Goal: Task Accomplishment & Management: Manage account settings

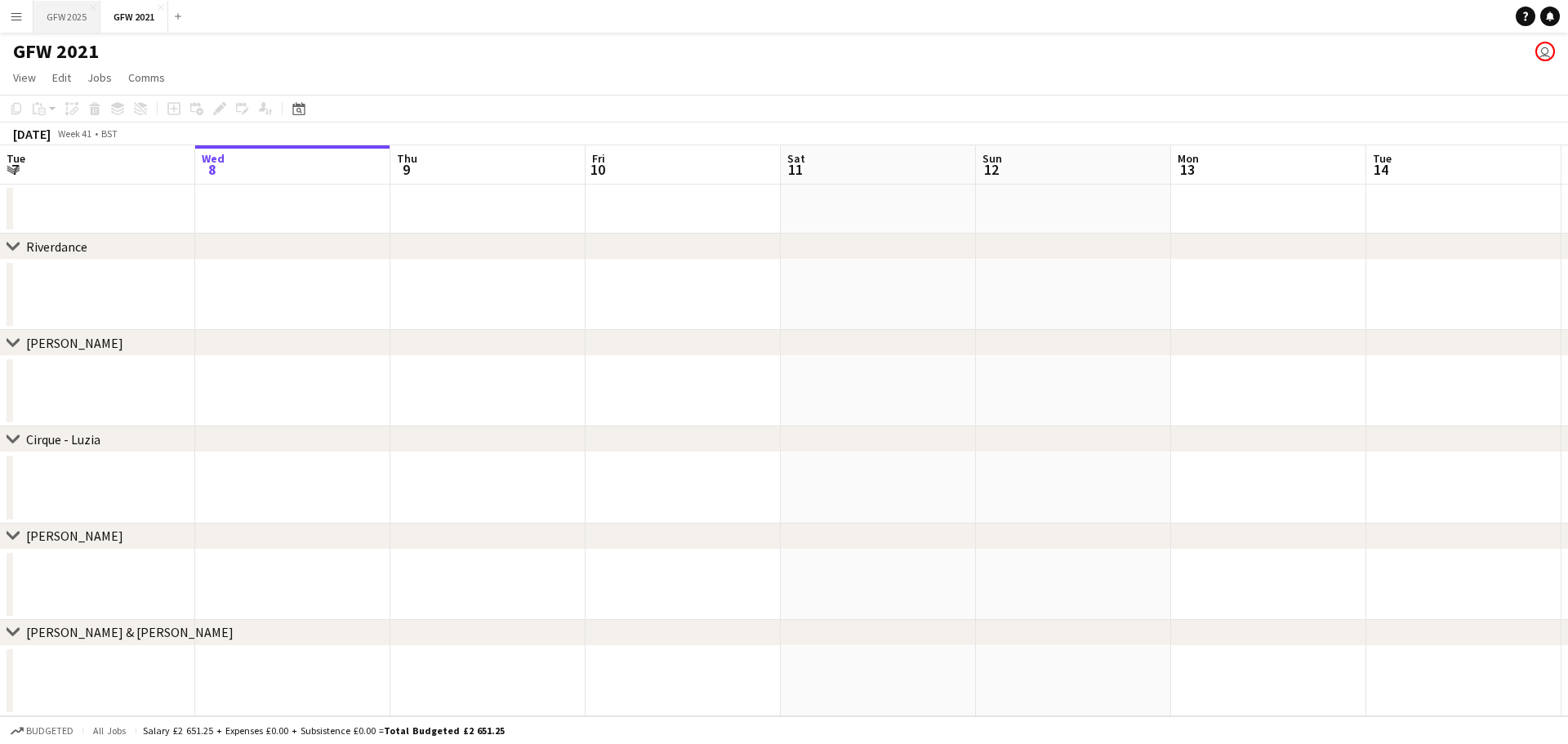
click at [71, 17] on button "GFW 2025 Close" at bounding box center [67, 16] width 67 height 32
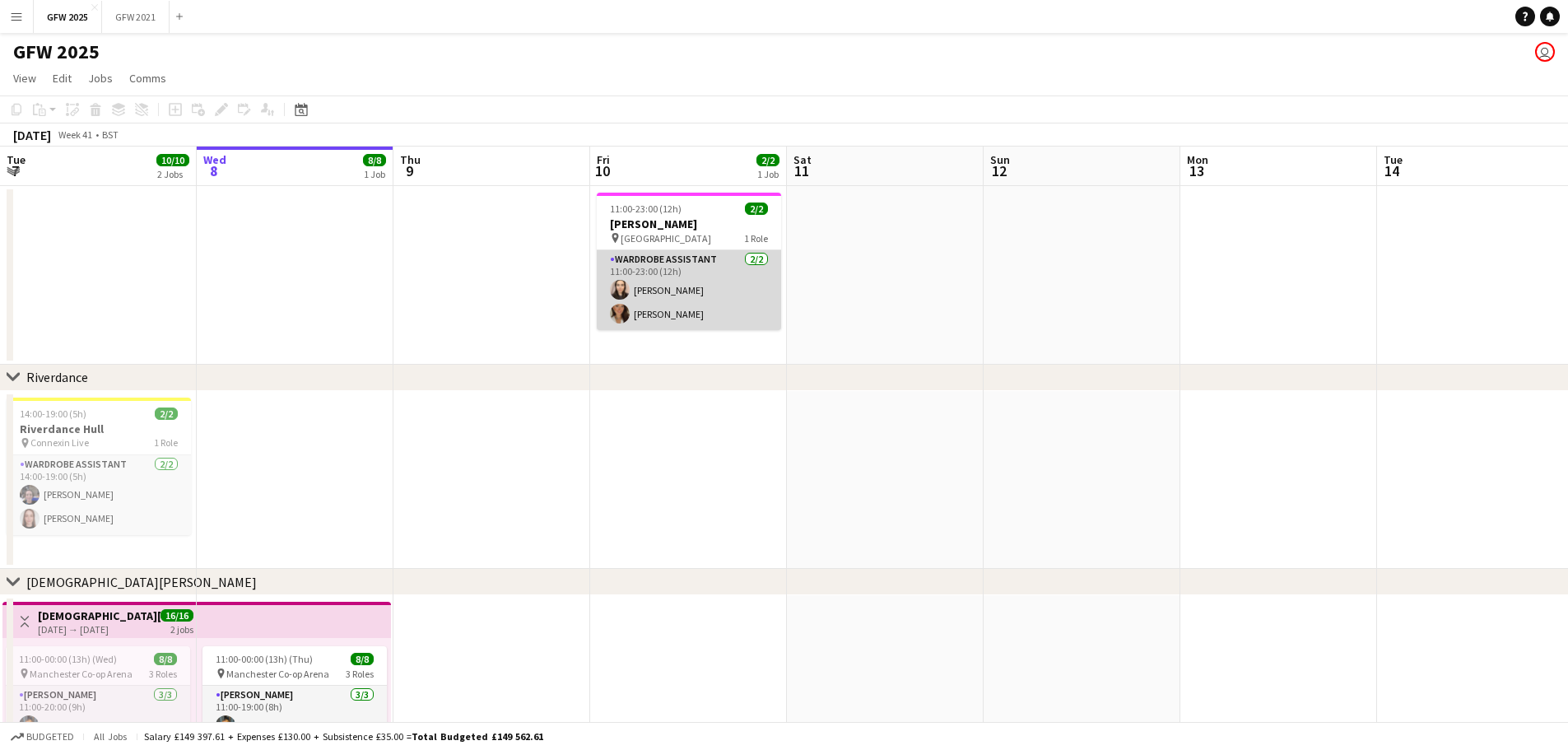
click at [630, 272] on app-card-role "Wardrobe Assistant [DATE] 11:00-23:00 (12h) [PERSON_NAME] [PERSON_NAME]" at bounding box center [689, 290] width 184 height 80
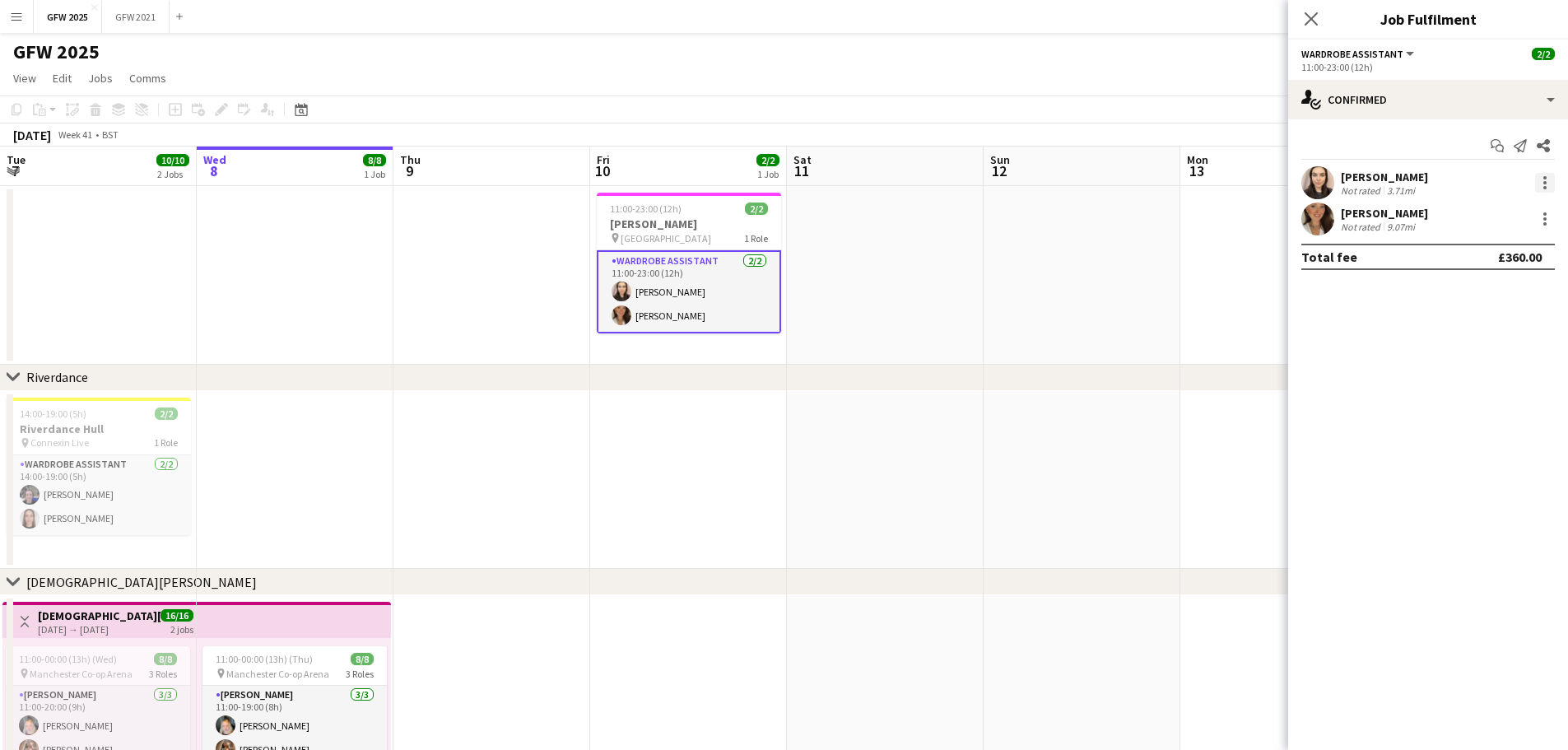
click at [787, 175] on div at bounding box center [1545, 183] width 20 height 20
click at [787, 105] on div at bounding box center [784, 375] width 1568 height 750
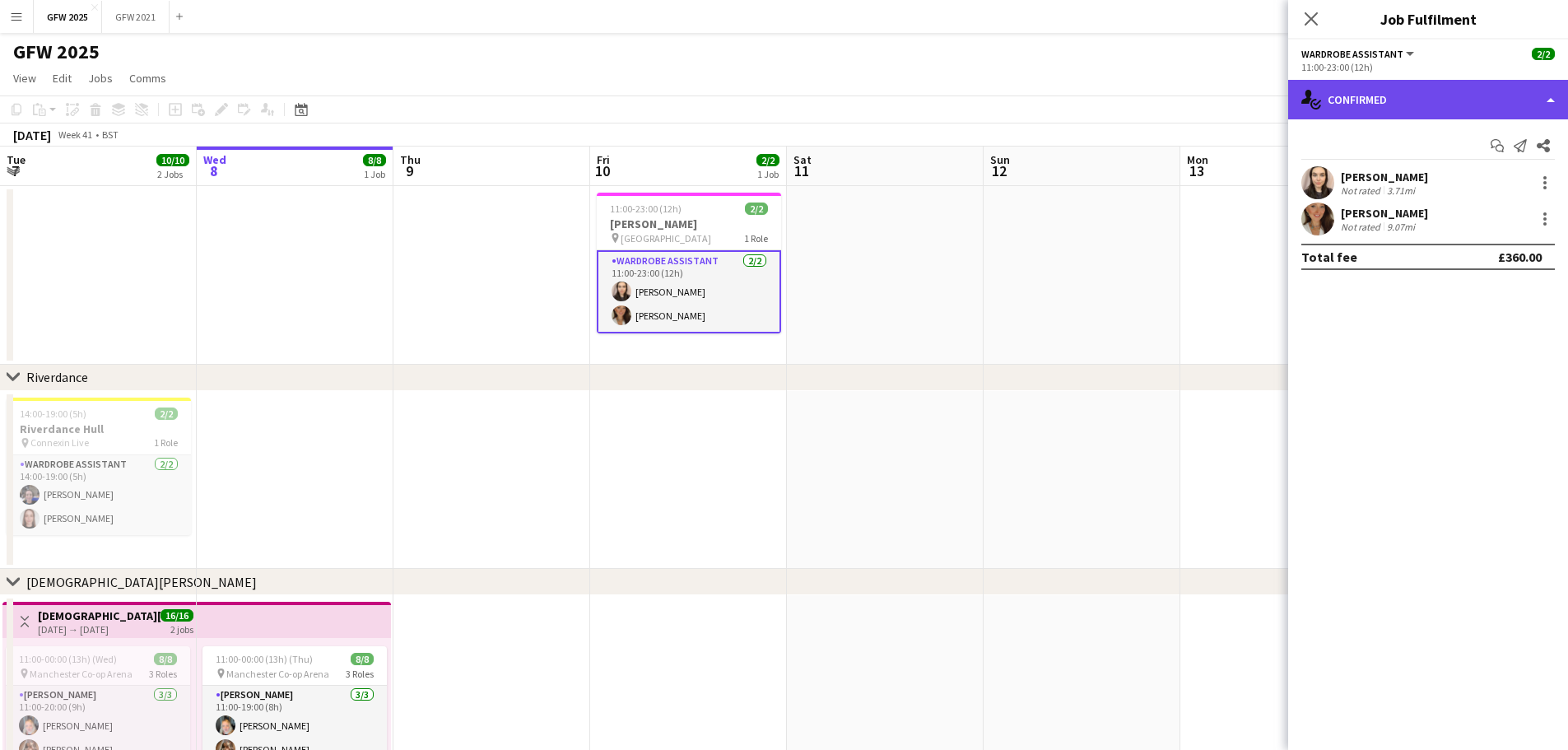
click at [787, 100] on div "single-neutral-actions-check-2 Confirmed" at bounding box center [1428, 100] width 280 height 40
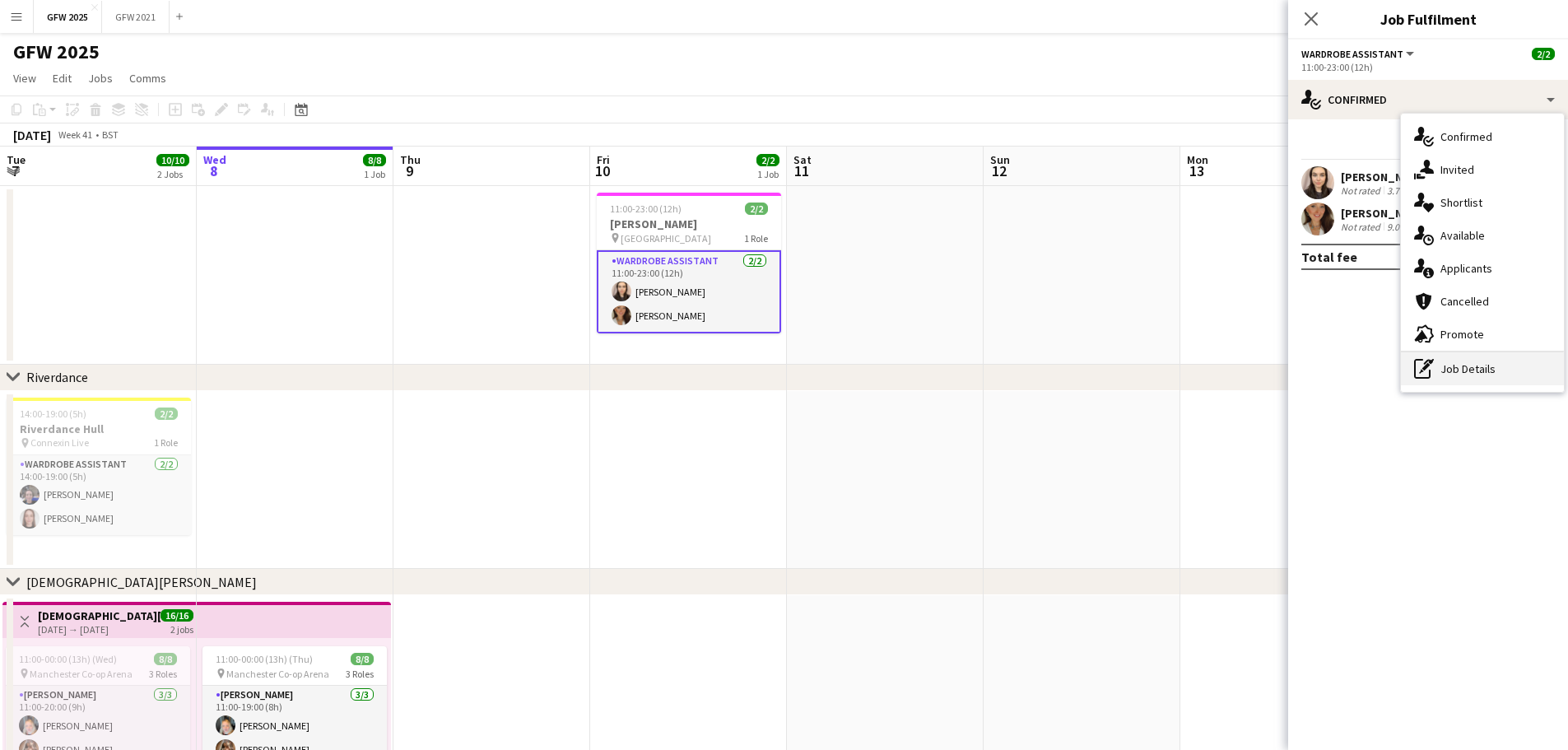
click at [787, 361] on div "pen-write Job Details" at bounding box center [1482, 369] width 163 height 33
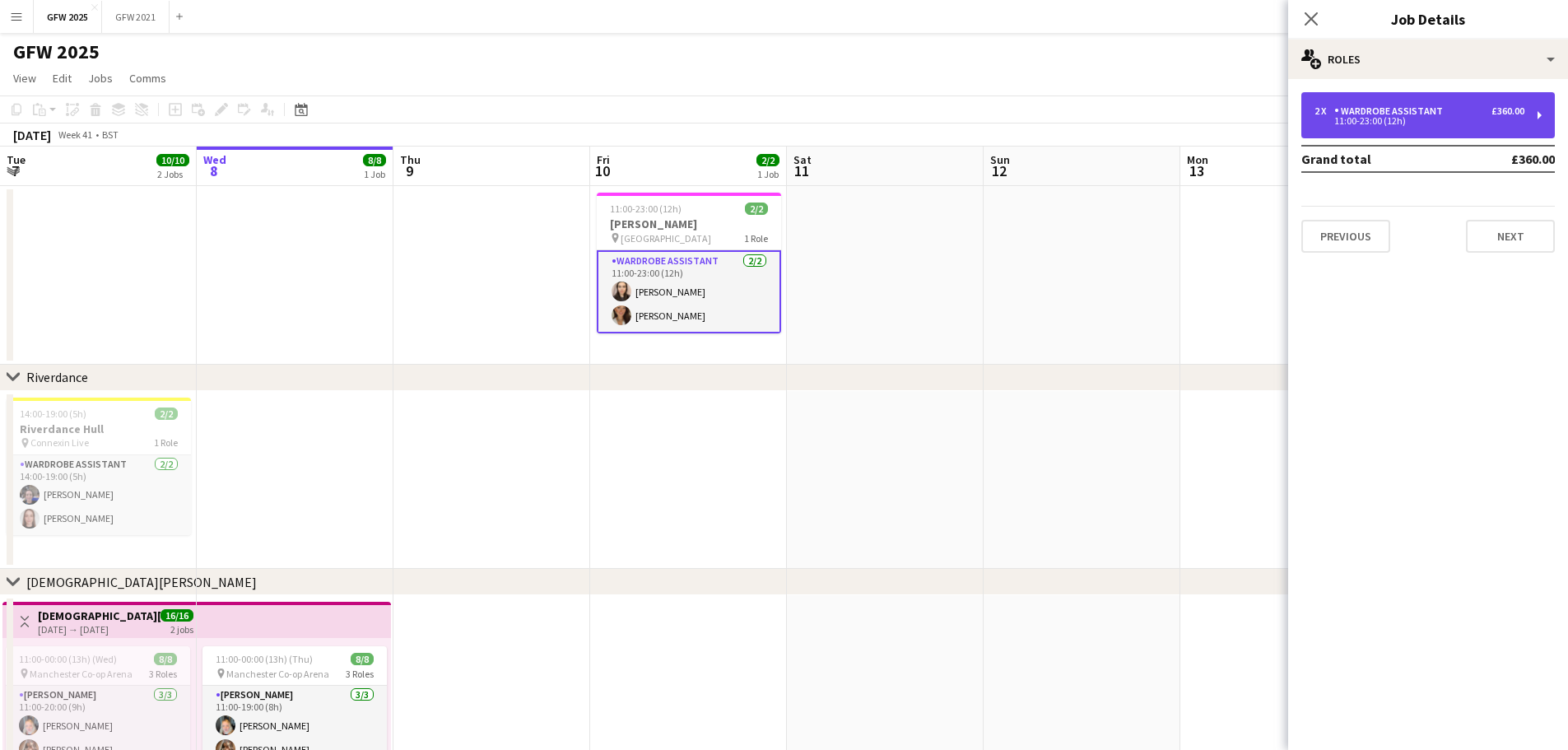
click at [787, 112] on div "2 x Wardrobe Assistant £360.00" at bounding box center [1419, 111] width 210 height 12
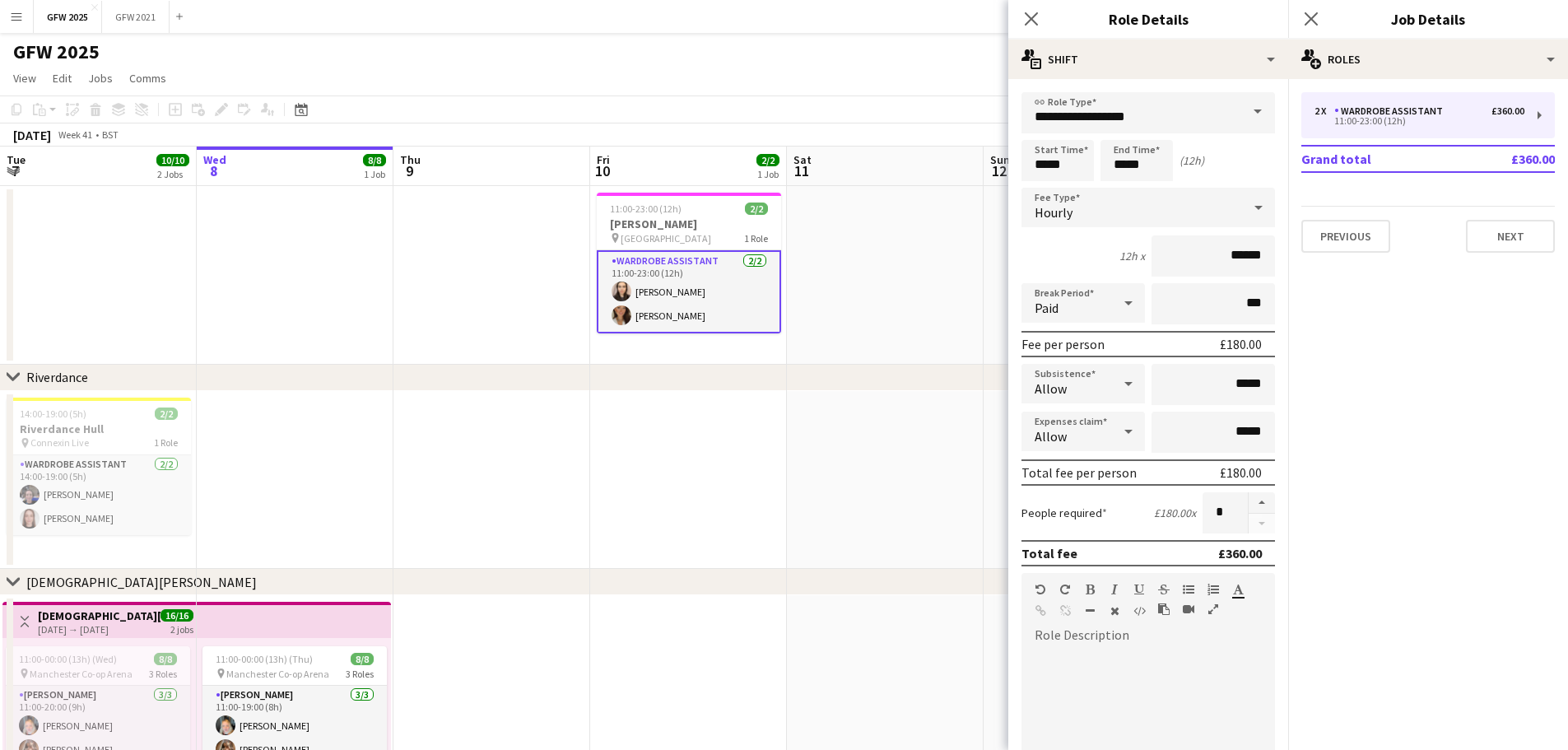
click at [273, 424] on app-date-cell at bounding box center [295, 480] width 197 height 179
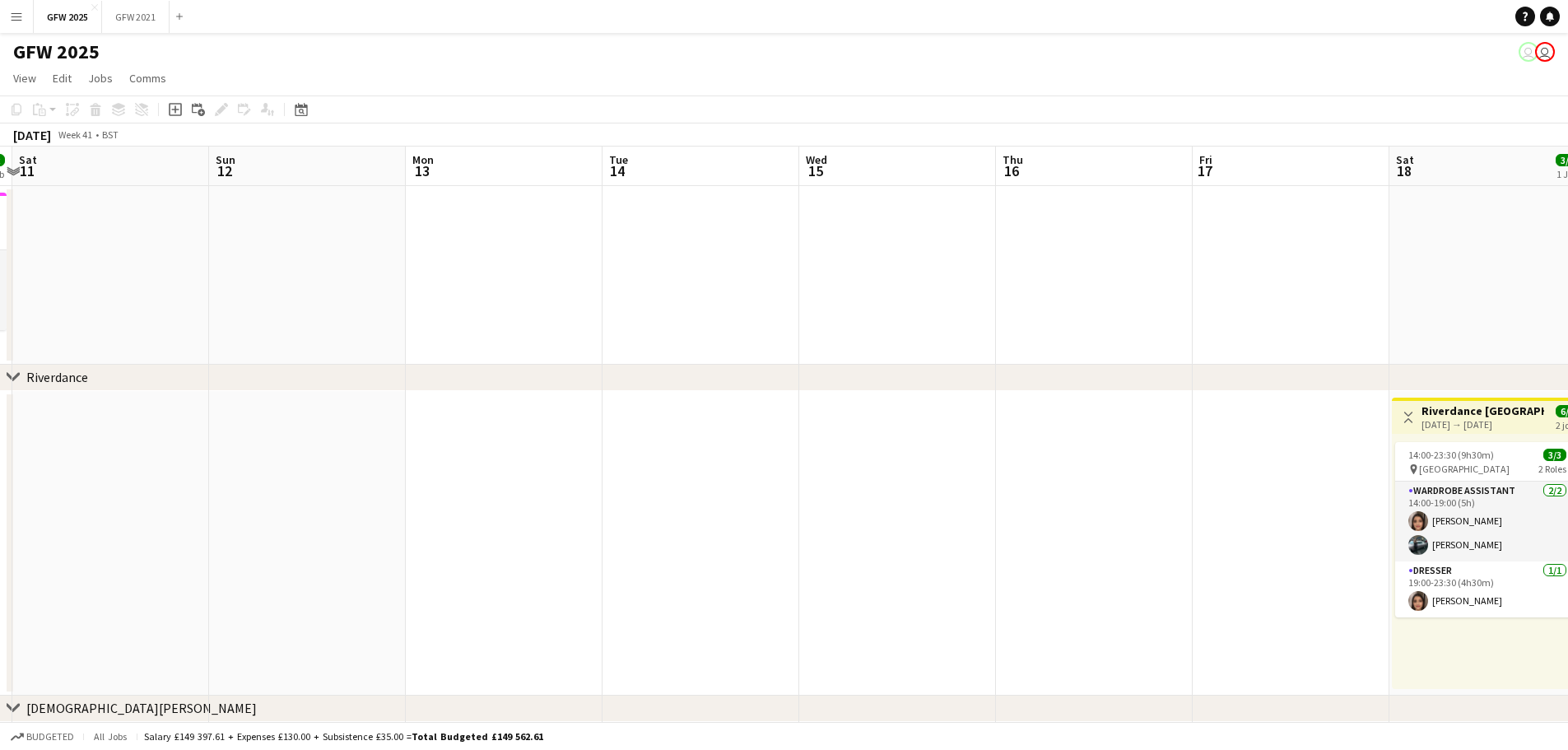
drag, startPoint x: 777, startPoint y: 447, endPoint x: 860, endPoint y: 468, distance: 85.6
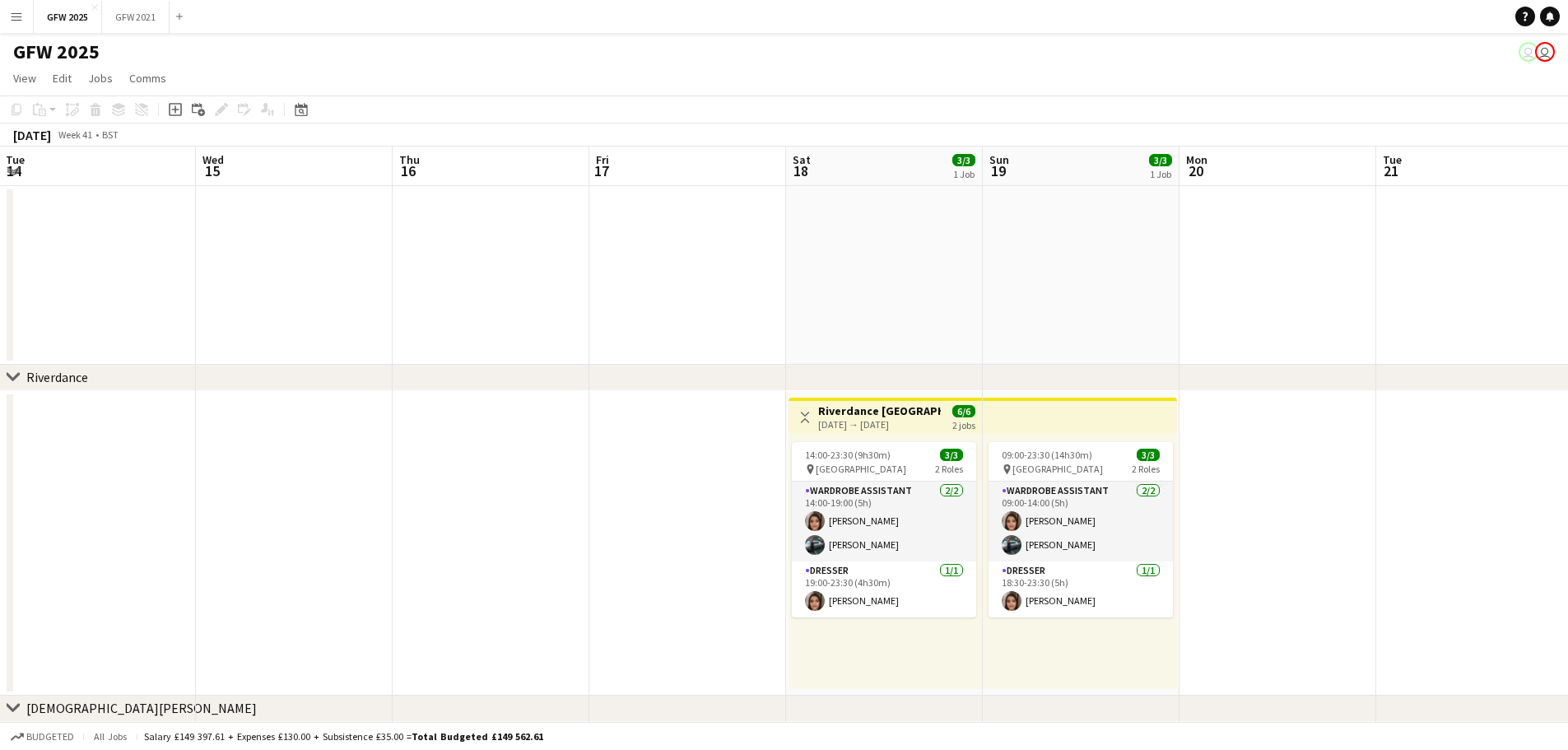
scroll to position [0, 592]
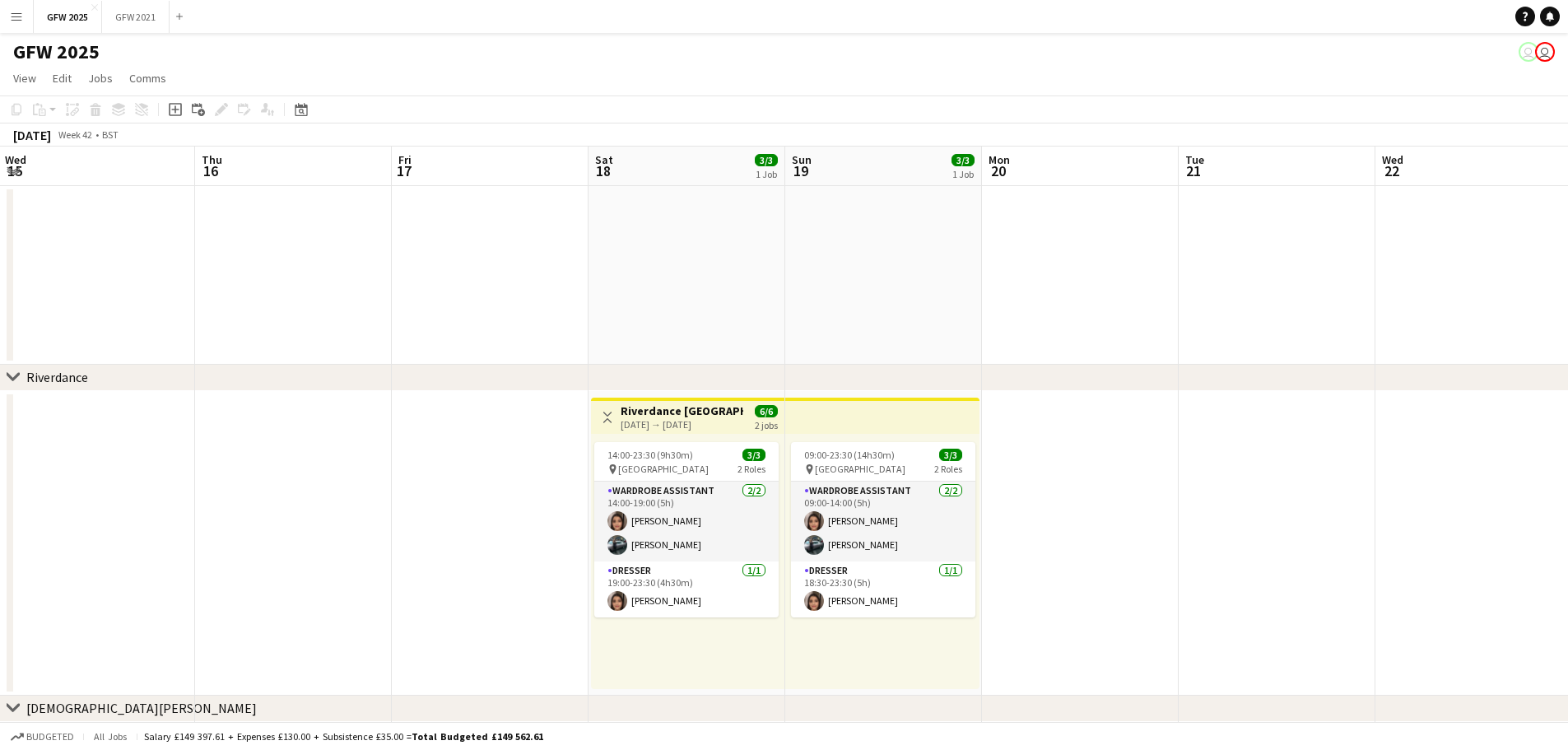
drag, startPoint x: 852, startPoint y: 479, endPoint x: 171, endPoint y: 498, distance: 681.3
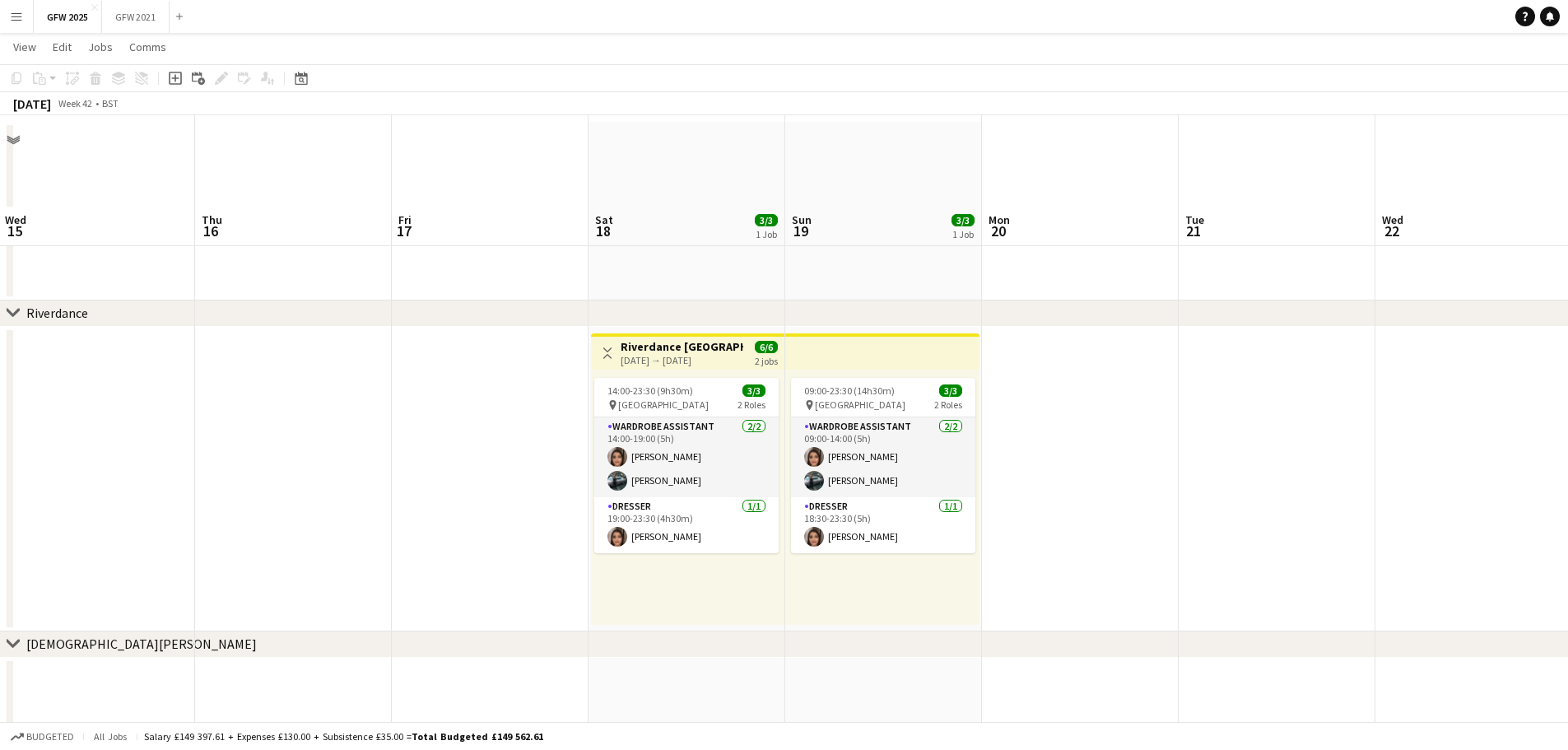
scroll to position [164, 0]
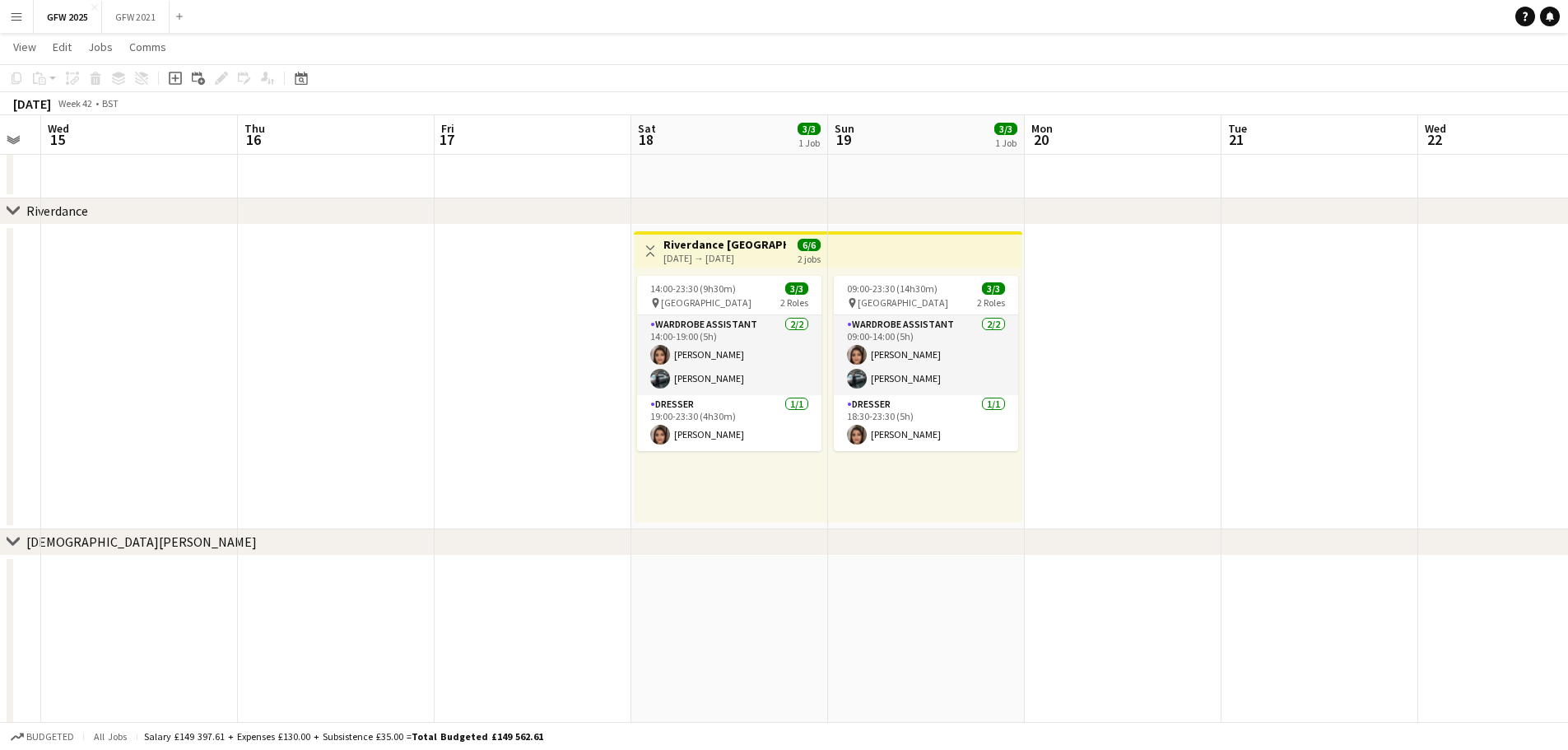
drag, startPoint x: 1296, startPoint y: 406, endPoint x: 865, endPoint y: 434, distance: 431.9
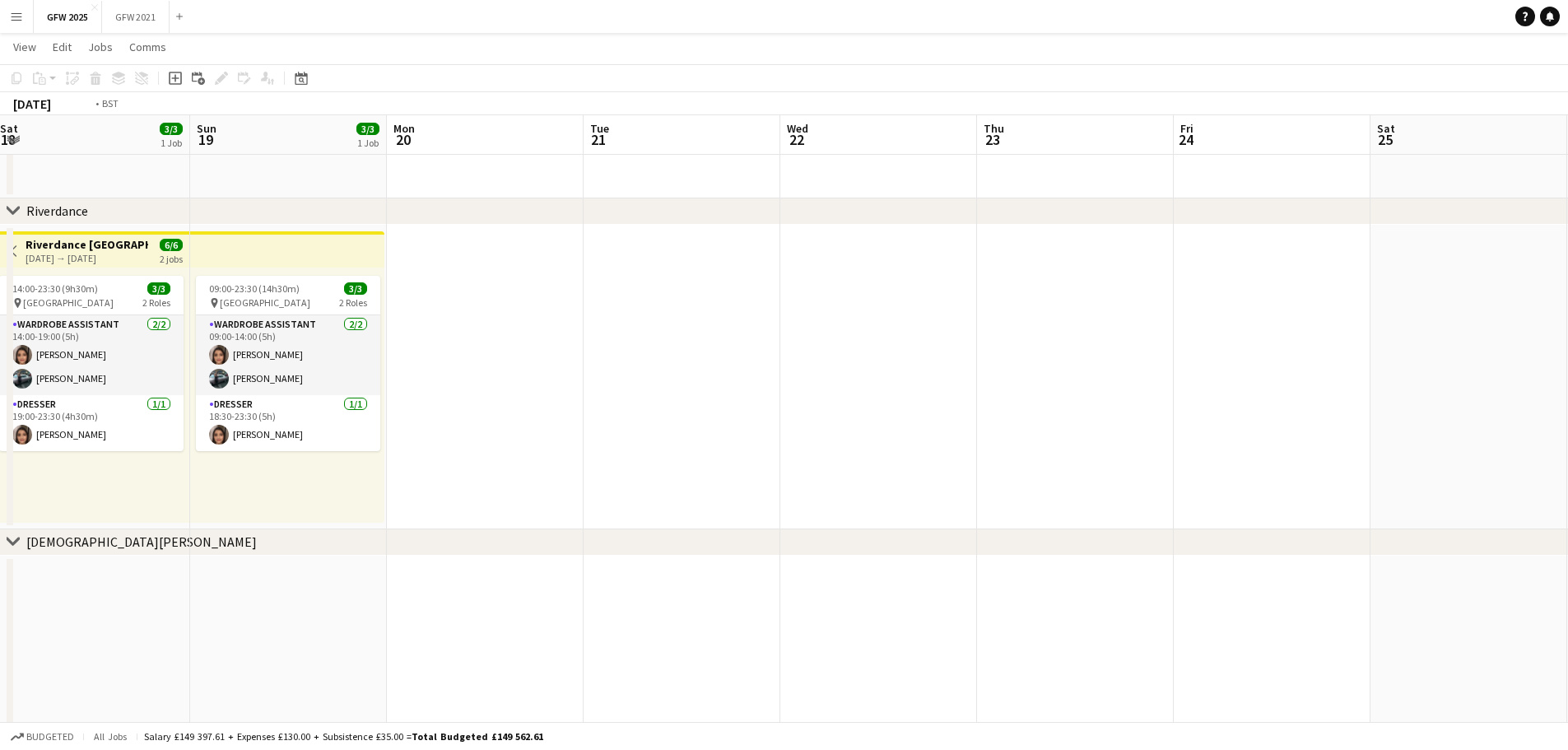
drag, startPoint x: 1233, startPoint y: 421, endPoint x: 448, endPoint y: 469, distance: 786.5
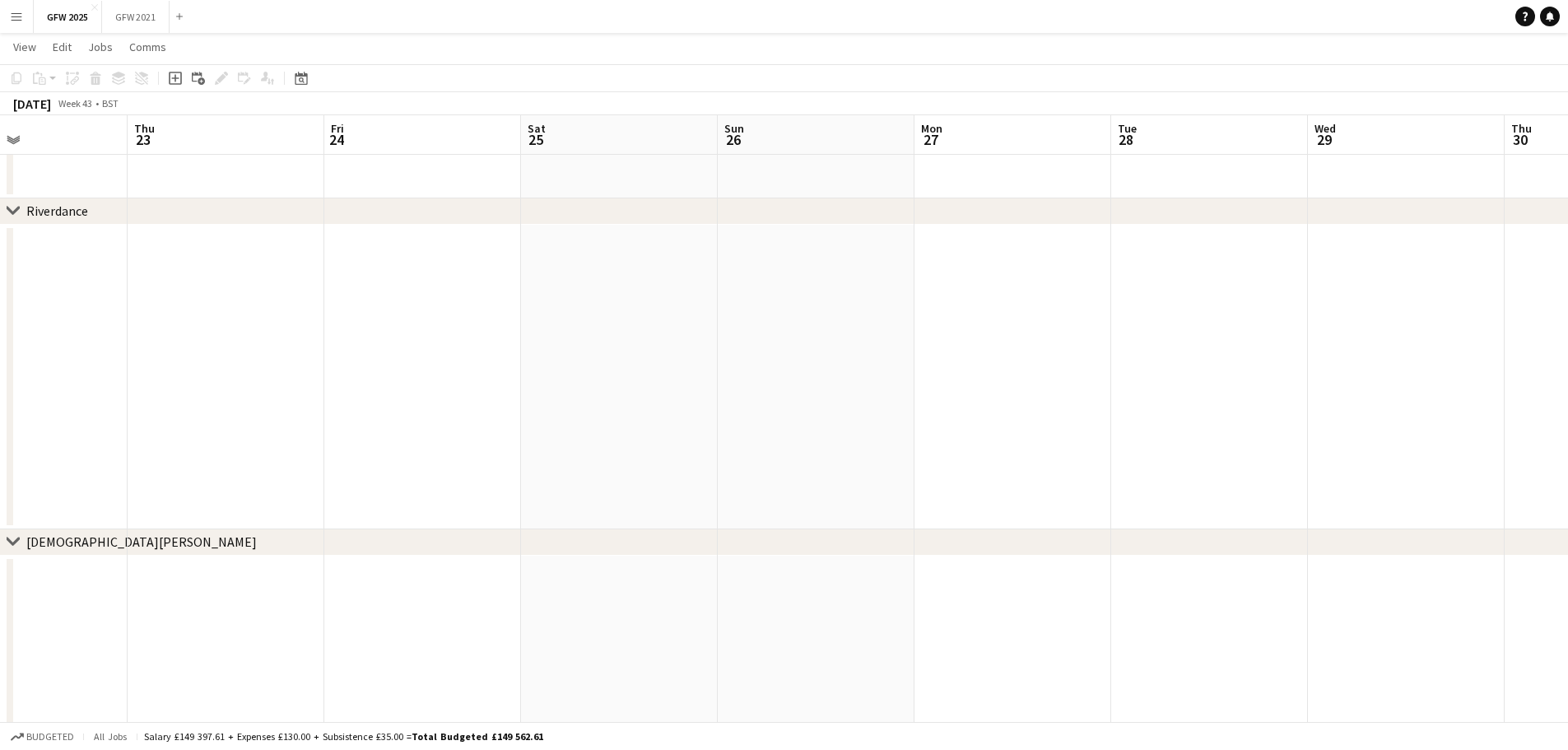
drag, startPoint x: 1114, startPoint y: 445, endPoint x: 689, endPoint y: 473, distance: 425.9
drag, startPoint x: 731, startPoint y: 427, endPoint x: 245, endPoint y: 427, distance: 486.0
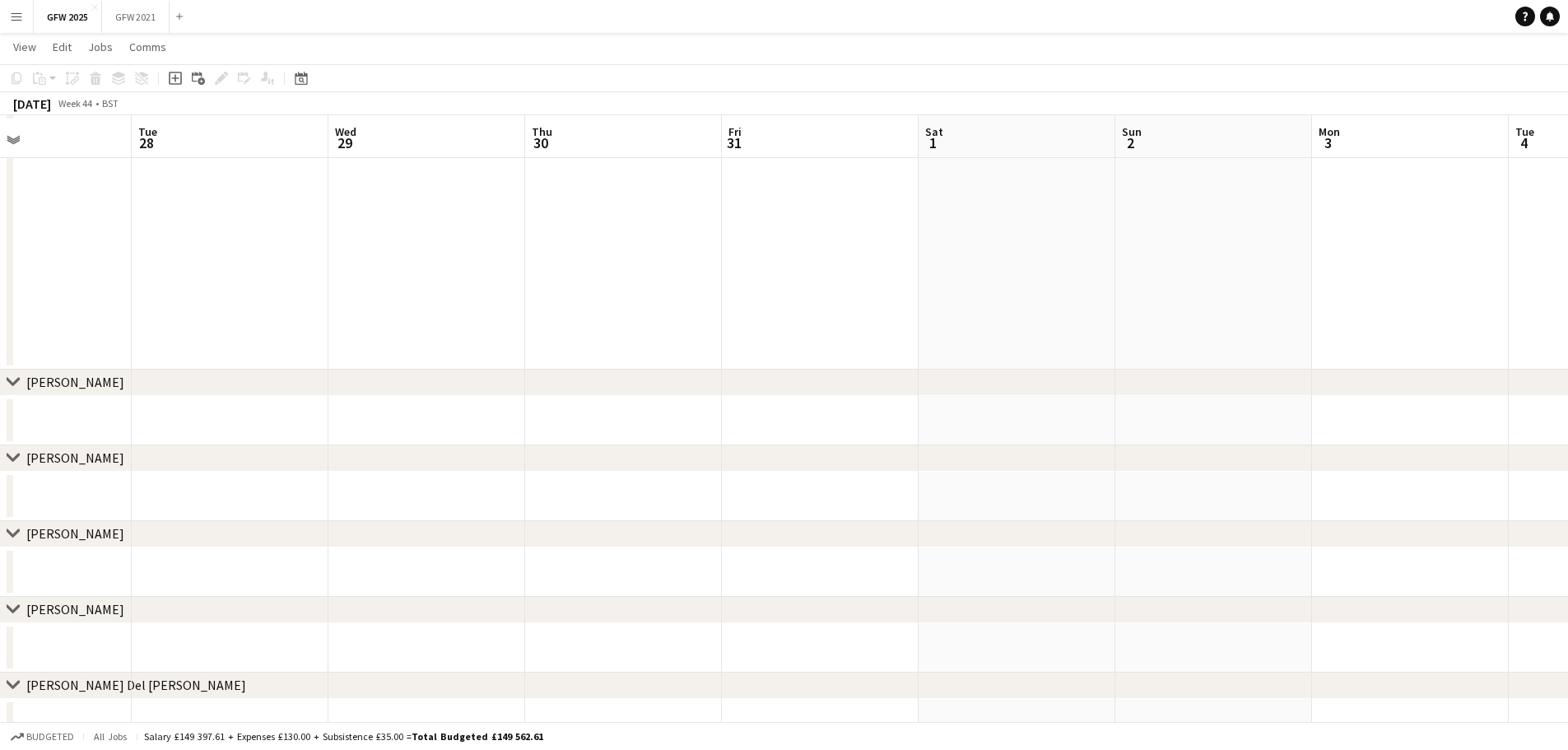
scroll to position [659, 0]
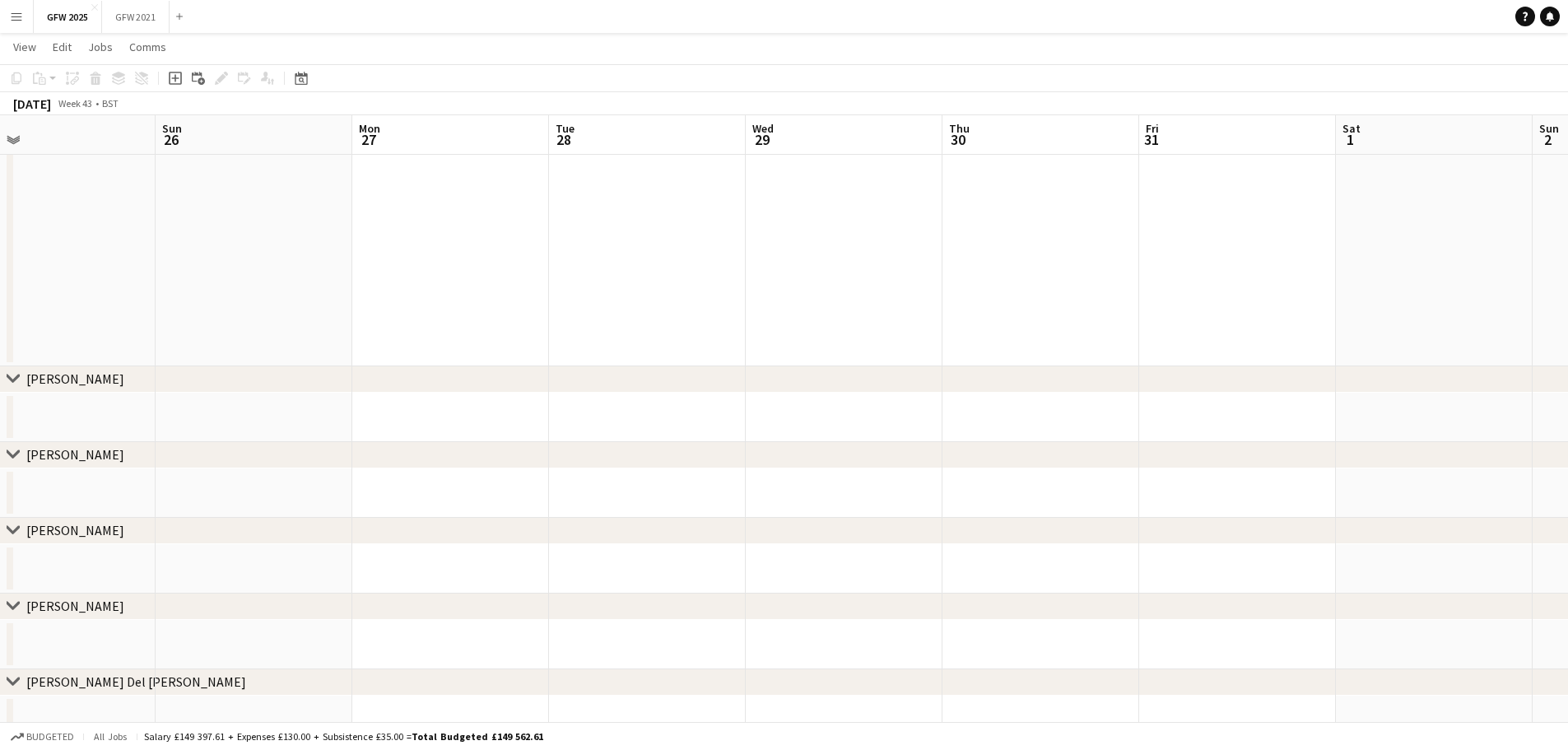
drag, startPoint x: 157, startPoint y: 350, endPoint x: 668, endPoint y: 351, distance: 511.0
click at [781, 341] on app-calendar-viewport "Thu 23 Fri 24 Sat 25 Sun 26 Mon 27 Tue 28 Wed 29 Thu 30 Fri 31 Sat 1 Sun 2 Mon …" at bounding box center [784, 567] width 1568 height 2324
drag, startPoint x: 478, startPoint y: 339, endPoint x: 681, endPoint y: 322, distance: 203.7
click at [742, 321] on app-calendar-viewport "Mon 20 Tue 21 Wed 22 Thu 23 Fri 24 Sat 25 Sun 26 Mon 27 Tue 28 Wed 29 Thu 30 Fr…" at bounding box center [784, 567] width 1568 height 2324
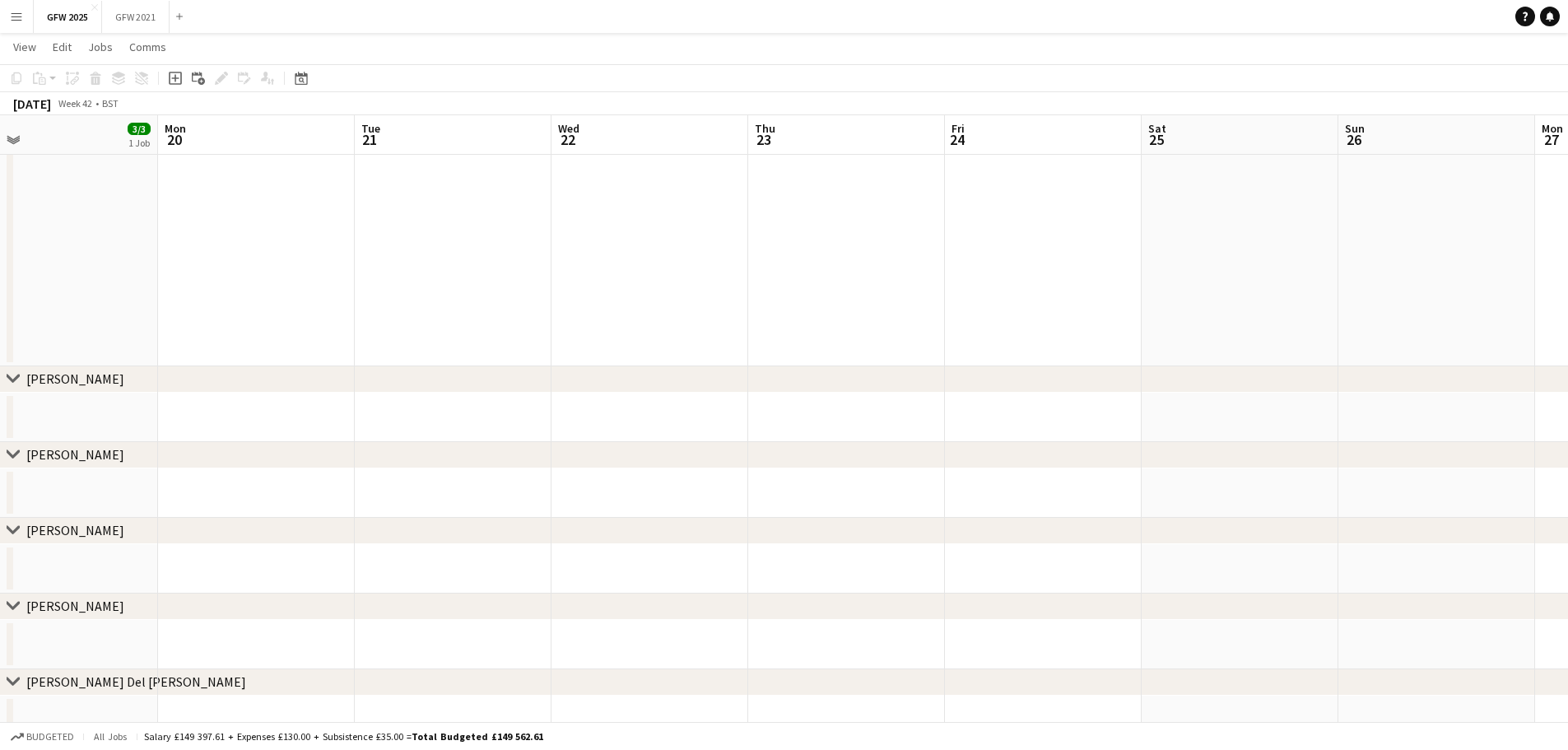
drag, startPoint x: 209, startPoint y: 322, endPoint x: 737, endPoint y: 324, distance: 528.0
click at [787, 316] on app-calendar-viewport "Fri 17 Sat 18 3/3 1 Job Sun 19 3/3 1 Job Mon 20 Tue 21 Wed 22 Thu 23 Fri 24 Sat…" at bounding box center [784, 567] width 1568 height 2324
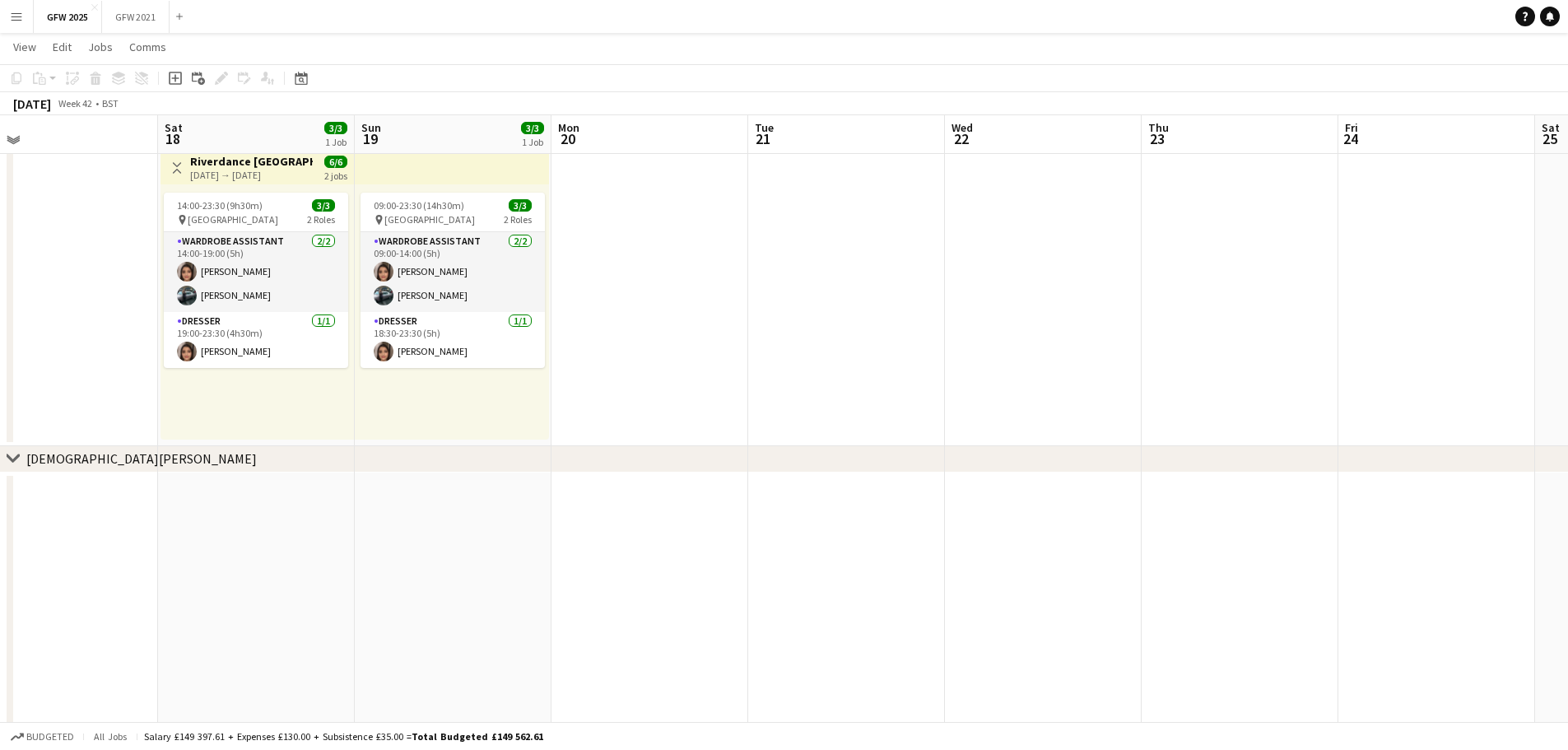
scroll to position [247, 0]
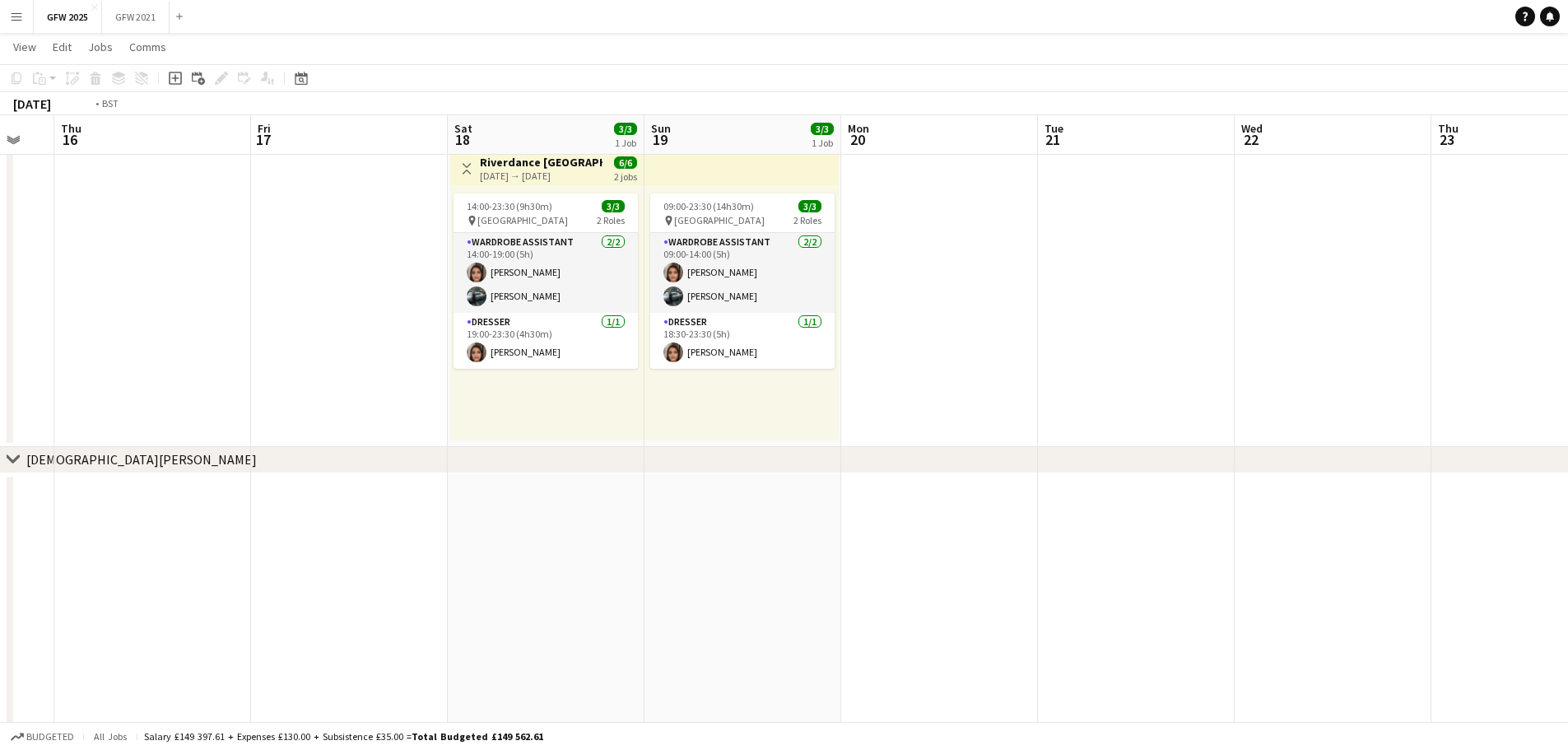
drag, startPoint x: 216, startPoint y: 512, endPoint x: 1088, endPoint y: 434, distance: 875.5
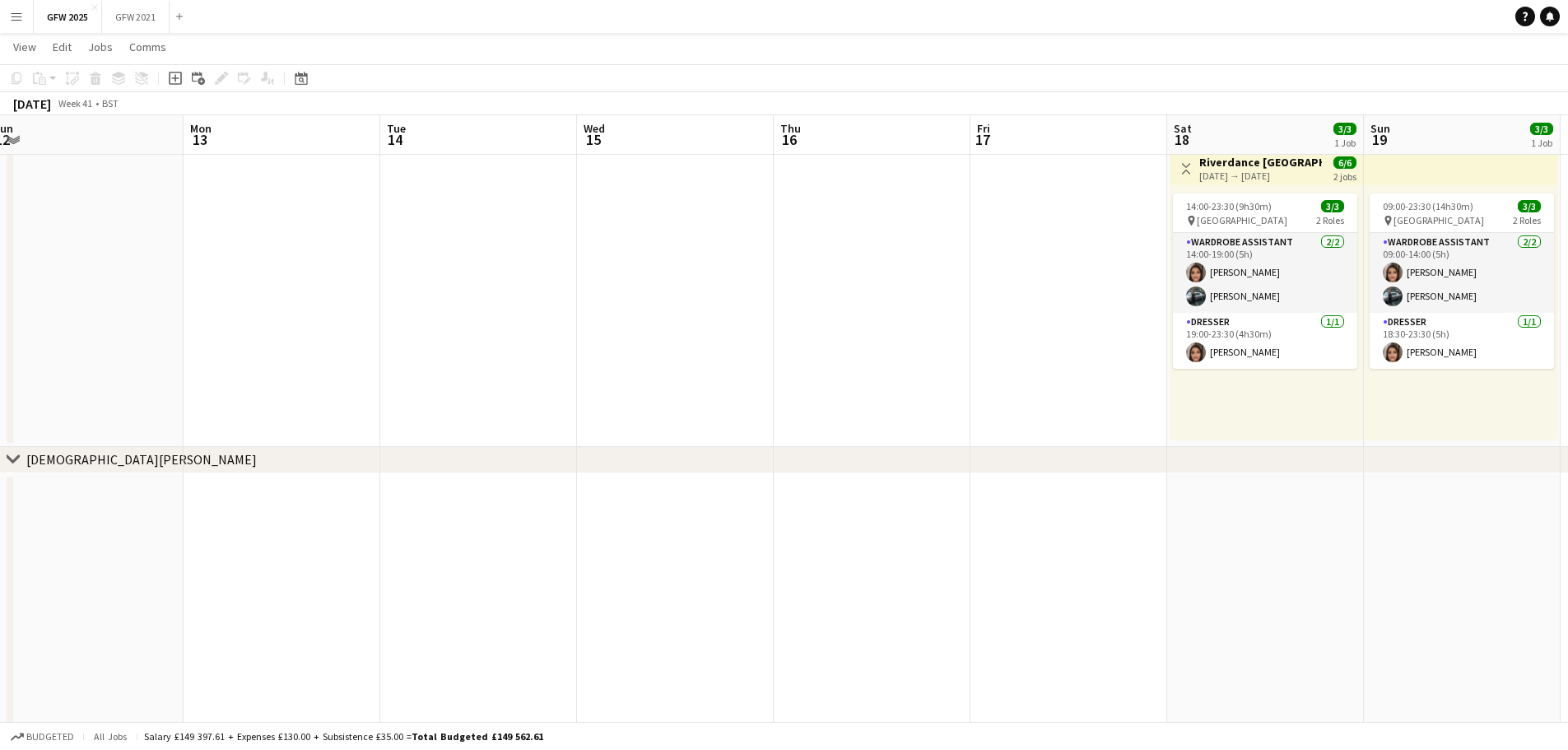
drag, startPoint x: 259, startPoint y: 571, endPoint x: 958, endPoint y: 520, distance: 700.9
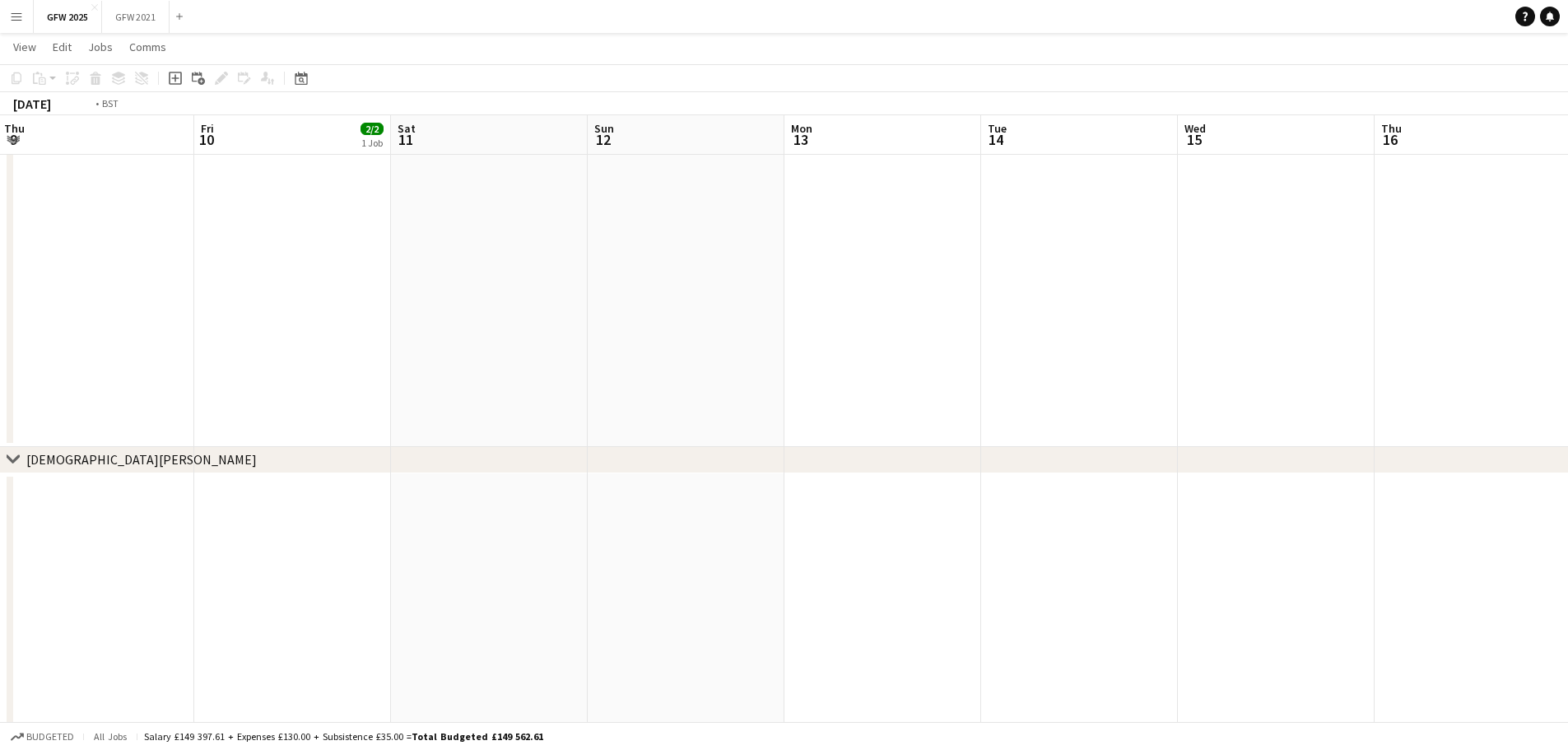
drag, startPoint x: 316, startPoint y: 569, endPoint x: 599, endPoint y: 572, distance: 283.0
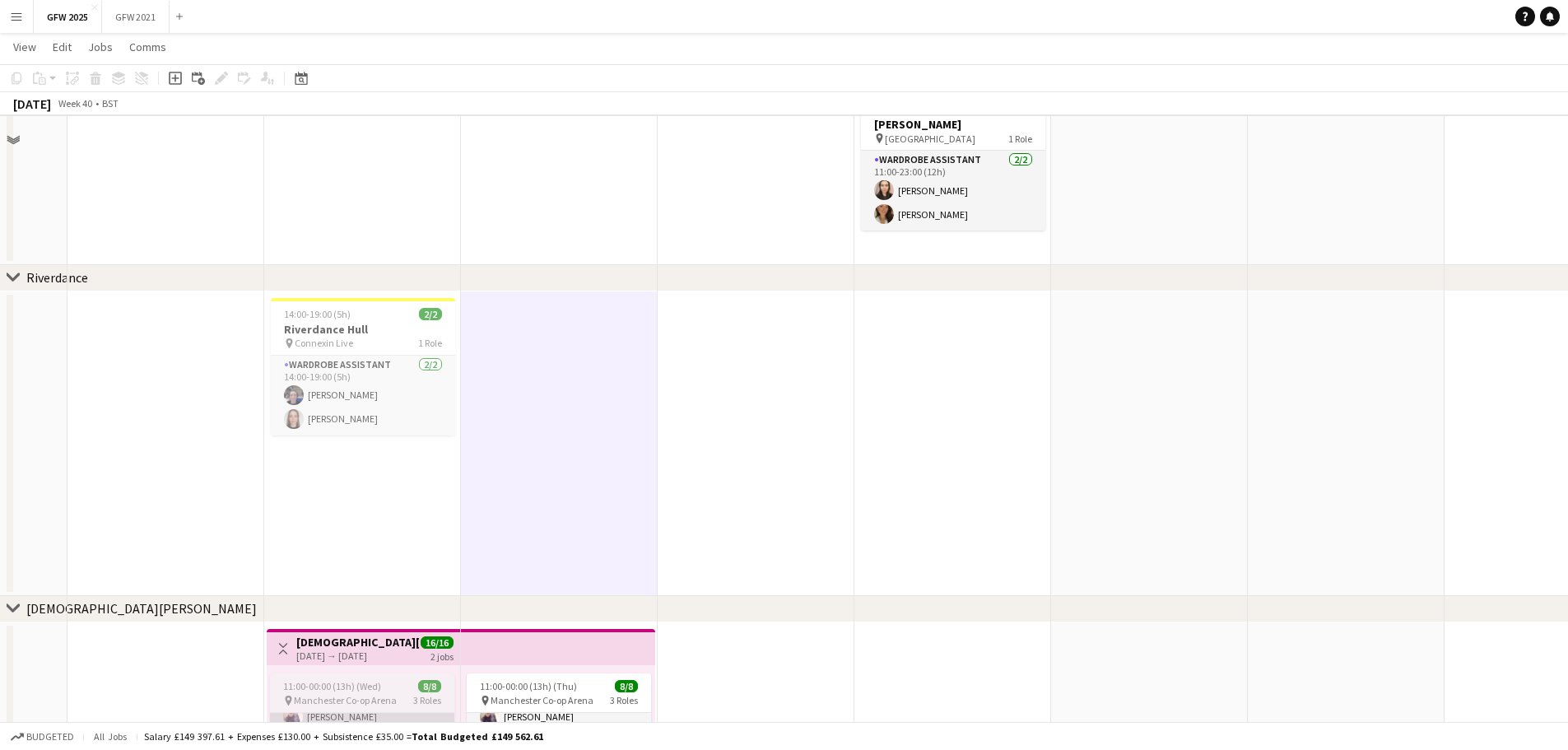
scroll to position [0, 0]
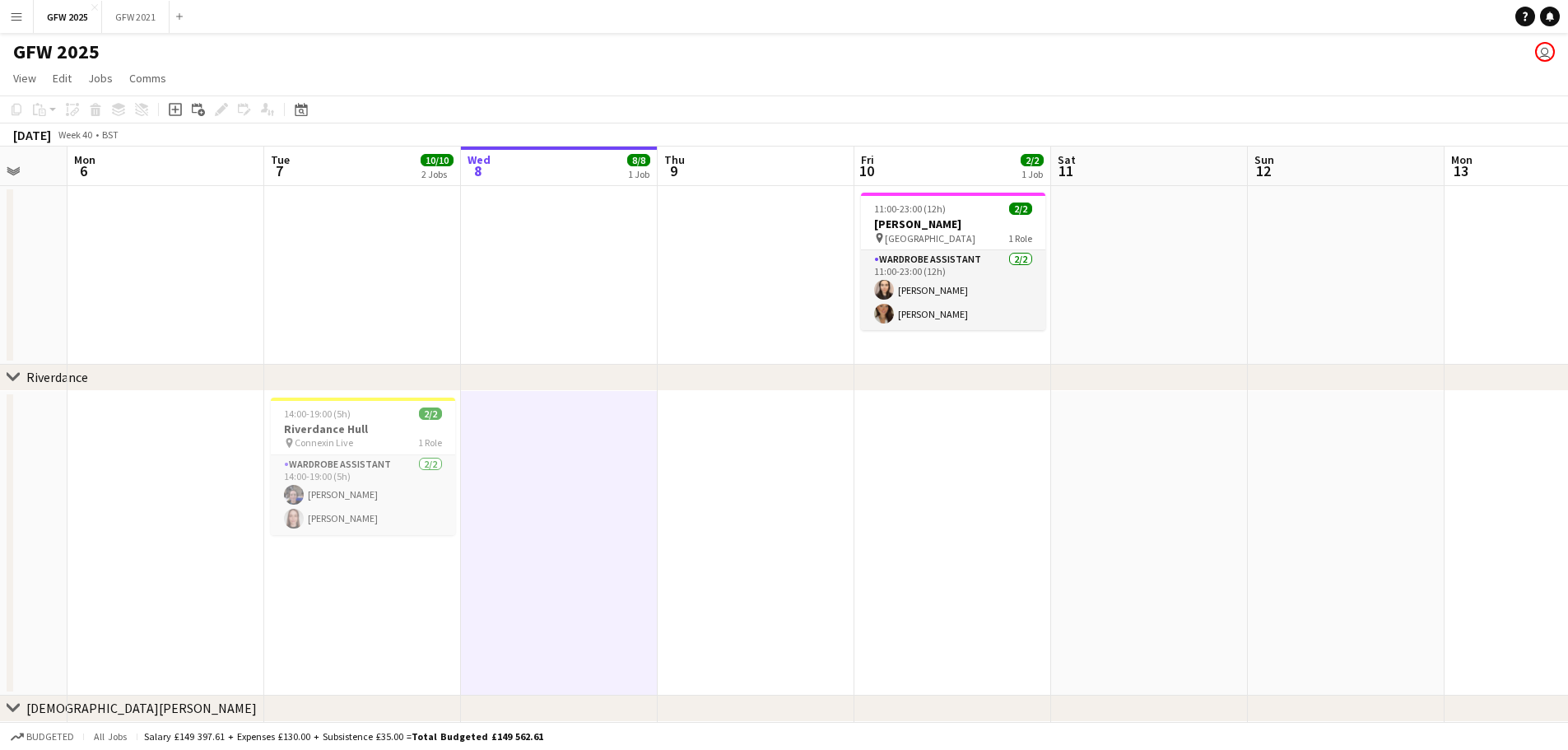
click at [787, 521] on app-date-cell at bounding box center [1149, 543] width 197 height 305
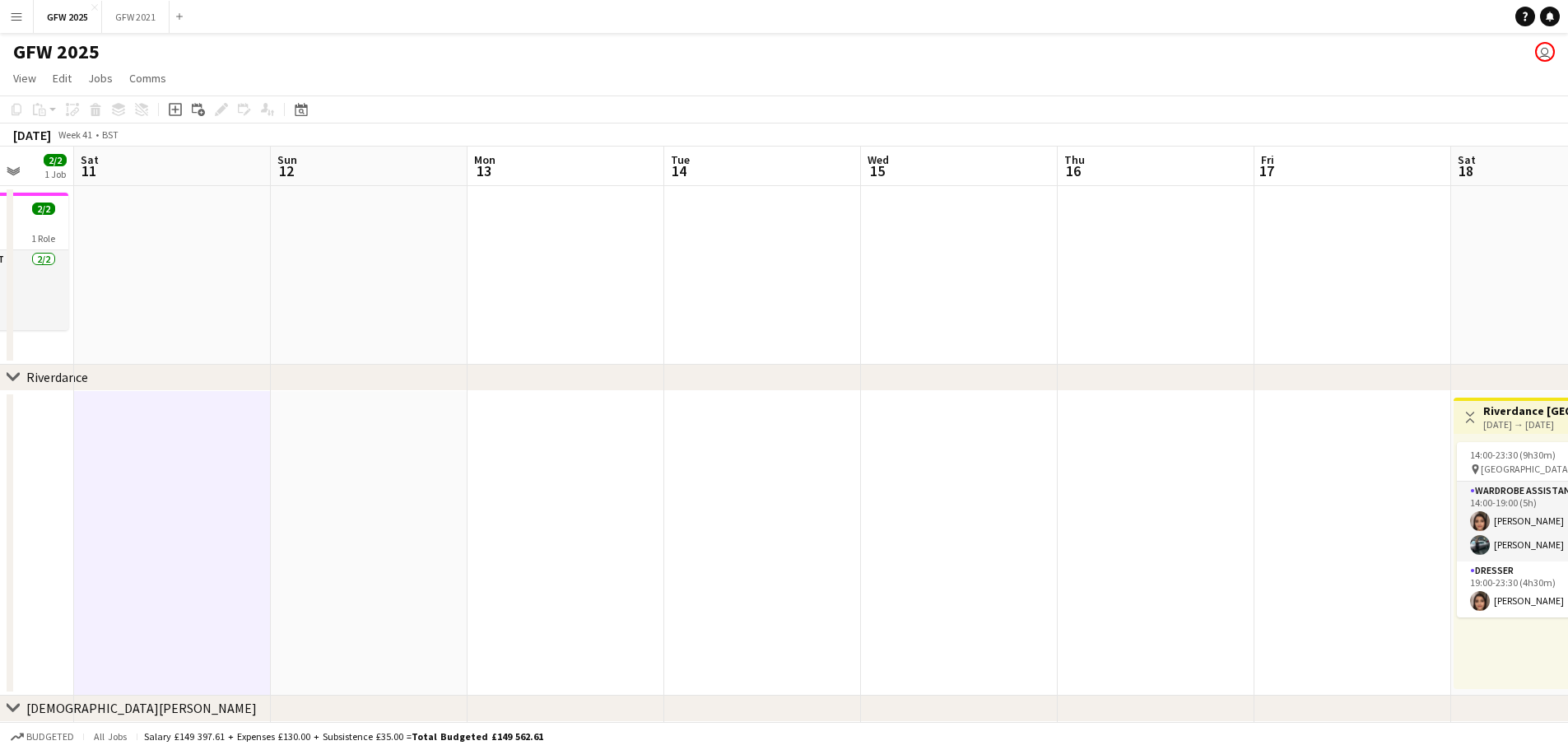
drag, startPoint x: 1204, startPoint y: 427, endPoint x: 287, endPoint y: 517, distance: 921.4
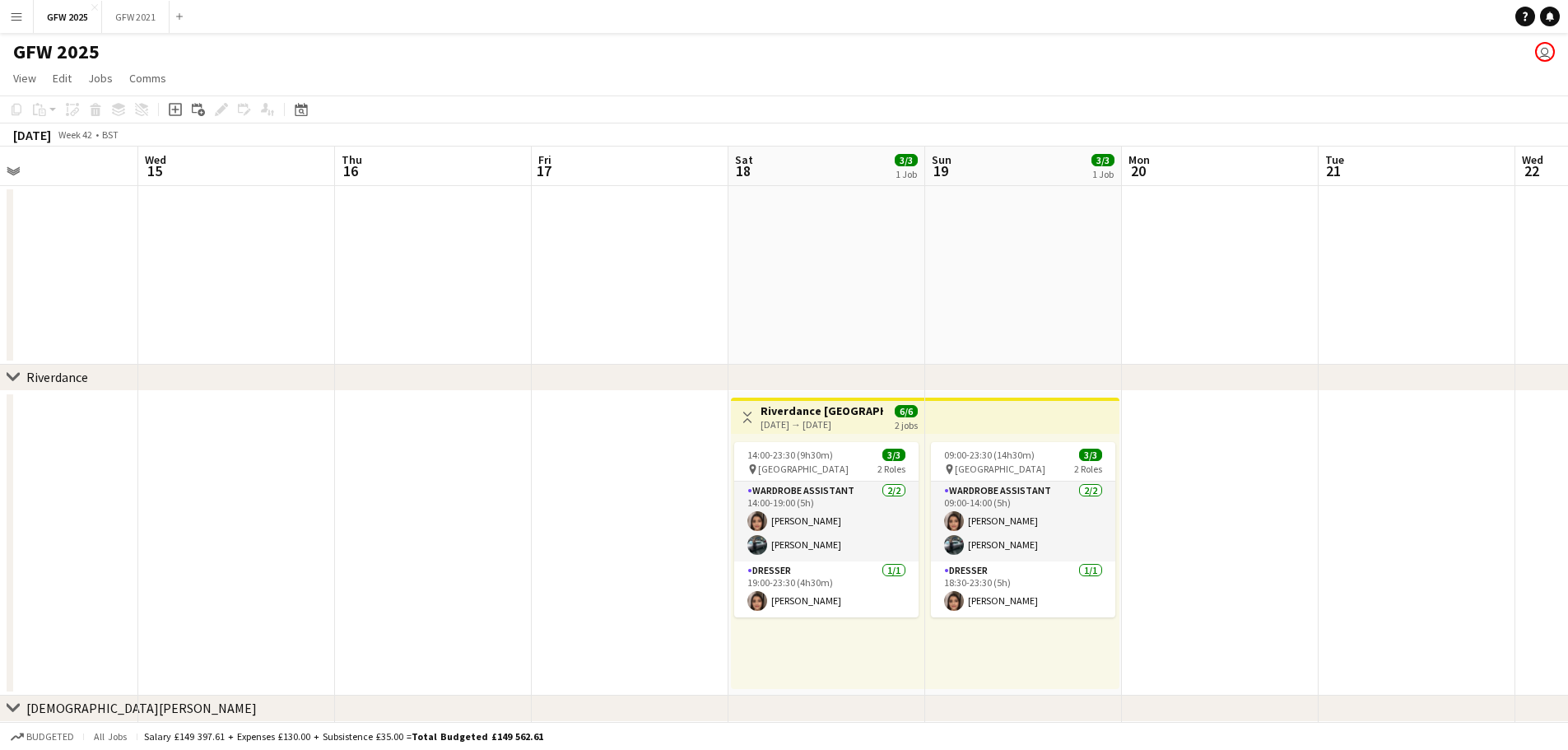
scroll to position [0, 507]
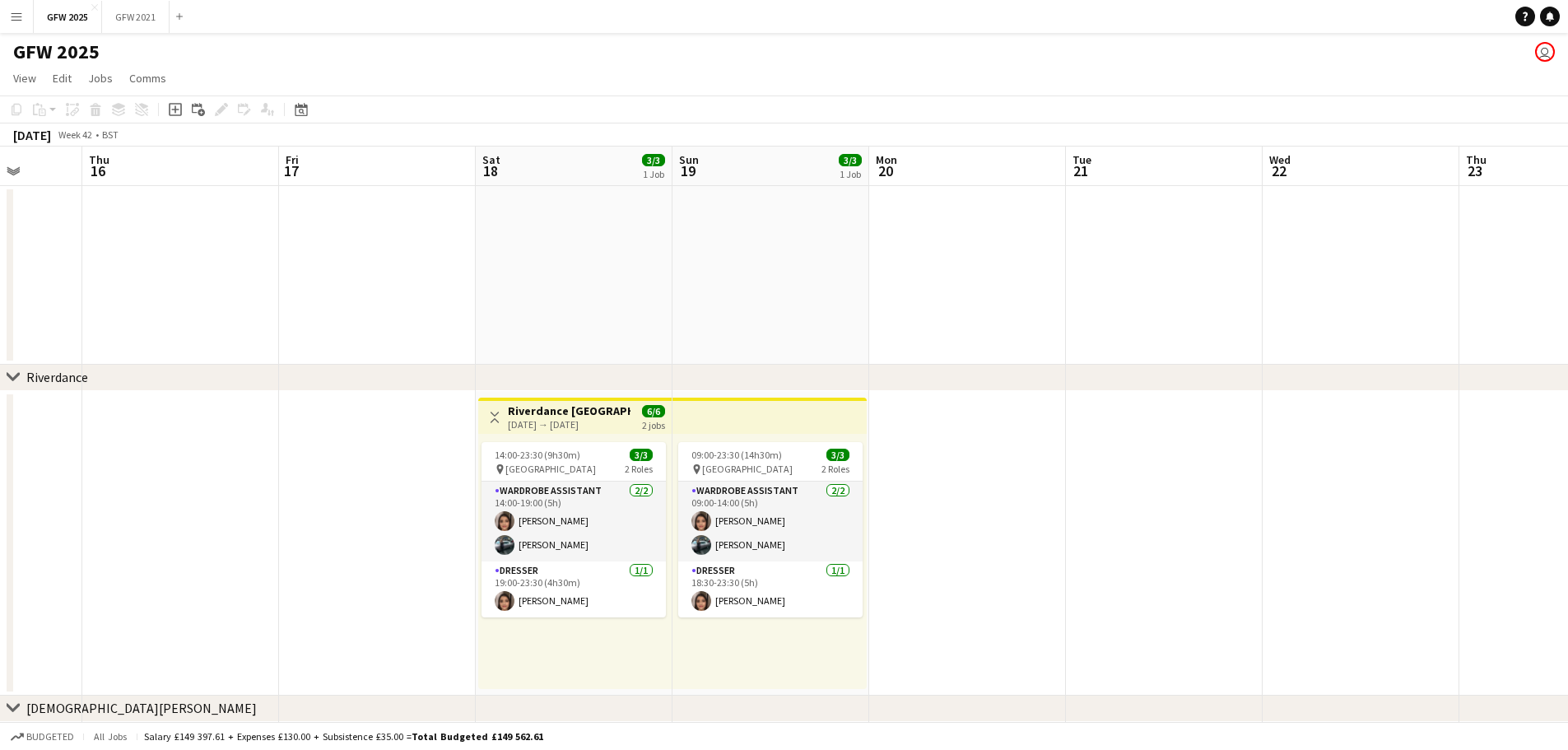
drag, startPoint x: 1007, startPoint y: 505, endPoint x: -112, endPoint y: 625, distance: 1125.4
